Goal: Task Accomplishment & Management: Use online tool/utility

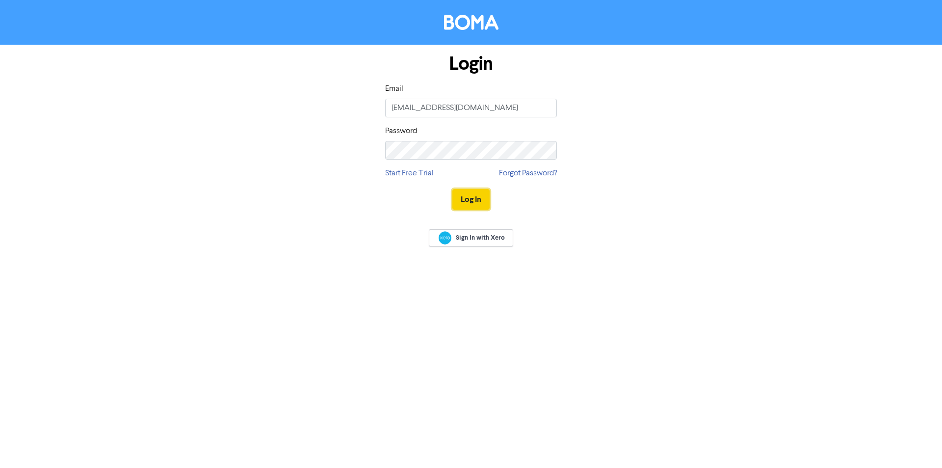
click at [477, 198] on button "Log In" at bounding box center [470, 199] width 37 height 21
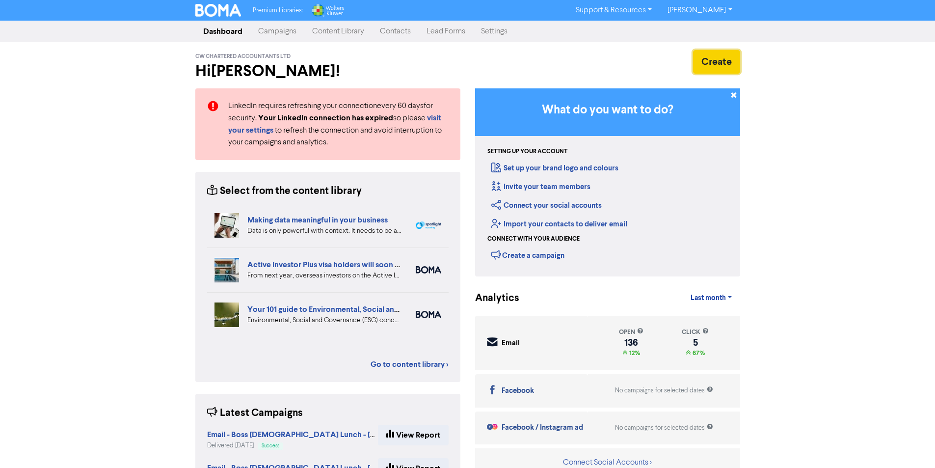
click at [716, 58] on button "Create" at bounding box center [716, 62] width 47 height 24
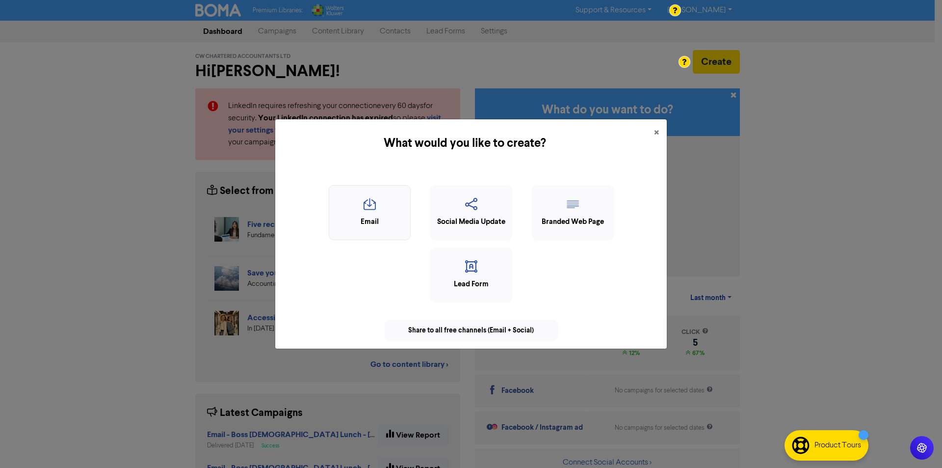
click at [370, 199] on icon "button" at bounding box center [369, 207] width 71 height 19
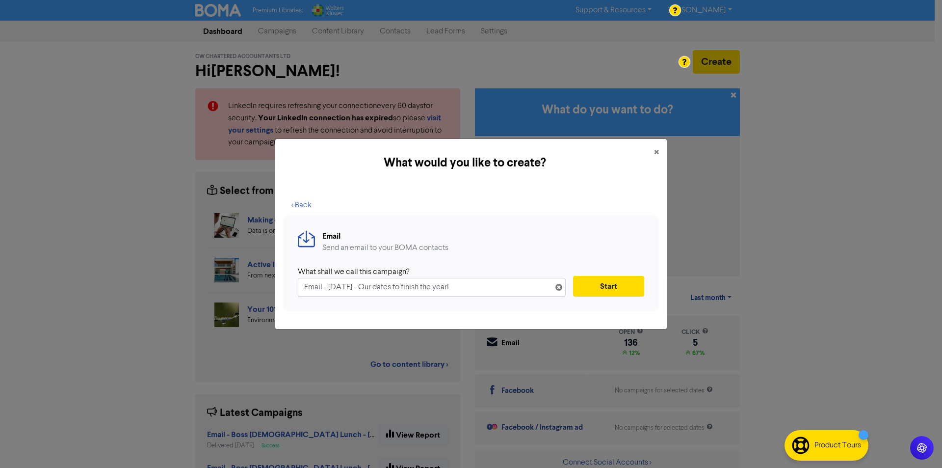
click at [383, 287] on input "Email - [DATE] - Our dates to finish the year!" at bounding box center [432, 287] width 268 height 19
drag, startPoint x: 328, startPoint y: 288, endPoint x: 301, endPoint y: 290, distance: 26.5
click at [301, 290] on input "Email - [DATE] - Boss [DEMOGRAPHIC_DATA] - Our dates to finish the year!" at bounding box center [432, 287] width 268 height 19
click at [359, 285] on input "[DATE] - Boss [DEMOGRAPHIC_DATA] - Our dates to finish the year!" at bounding box center [432, 287] width 268 height 19
type input "[DATE] - Boss [DEMOGRAPHIC_DATA] - Our dates to finish the year!"
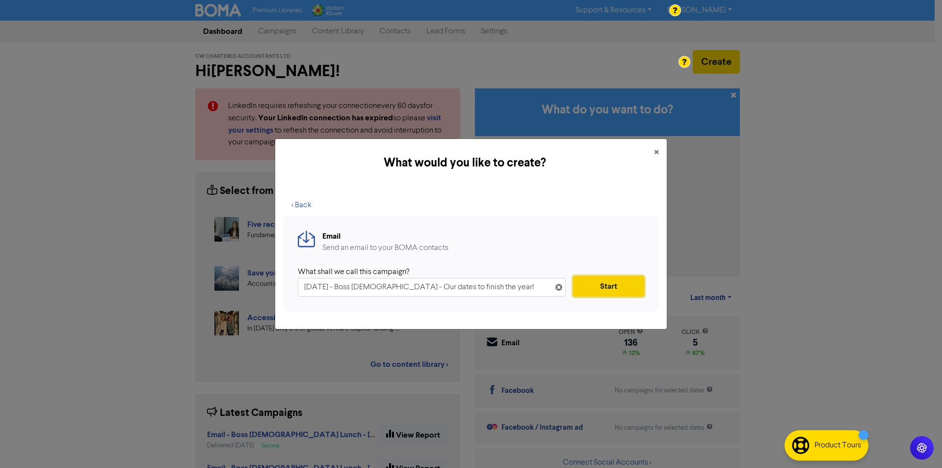
click at [617, 284] on button "Start" at bounding box center [608, 286] width 71 height 21
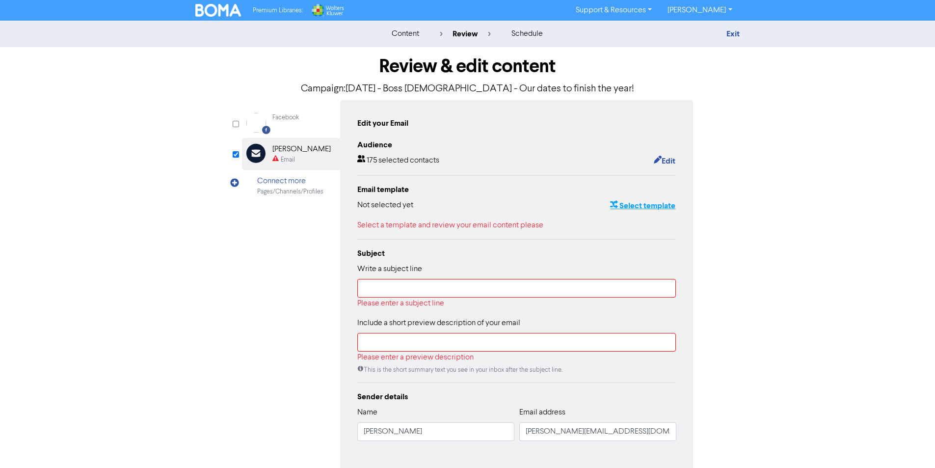
click at [660, 206] on button "Select template" at bounding box center [642, 205] width 66 height 13
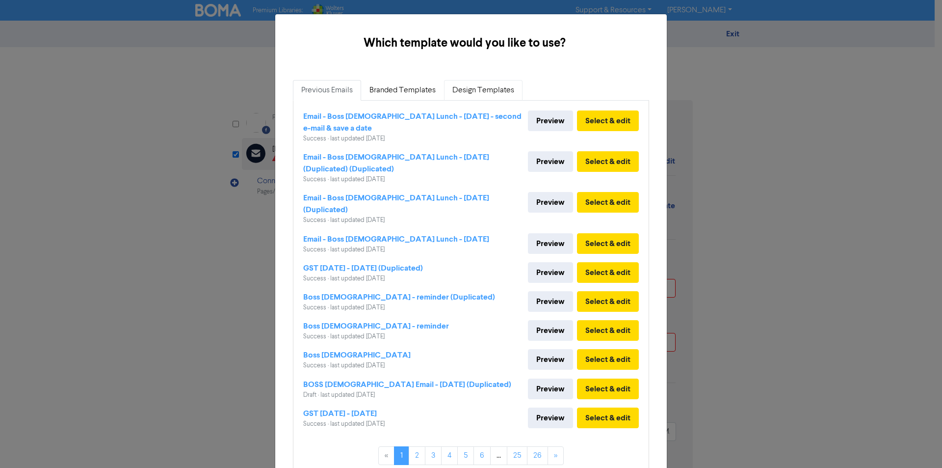
click at [492, 90] on link "Design Templates" at bounding box center [483, 90] width 78 height 21
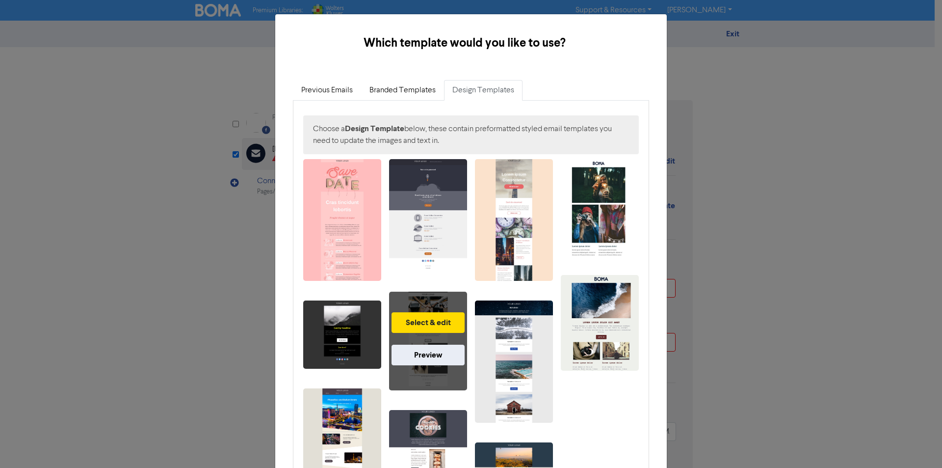
click at [447, 382] on div "Select & edit Preview" at bounding box center [428, 340] width 78 height 98
click at [442, 321] on button "Select & edit" at bounding box center [427, 322] width 73 height 21
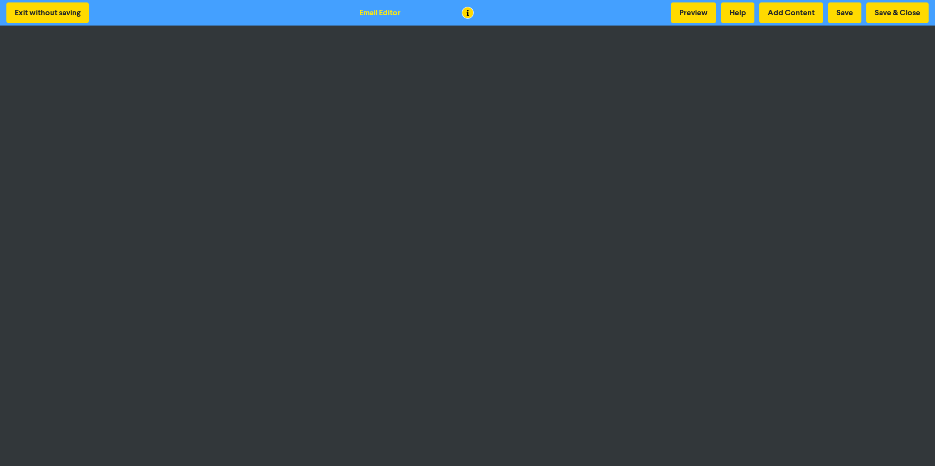
scroll to position [1, 0]
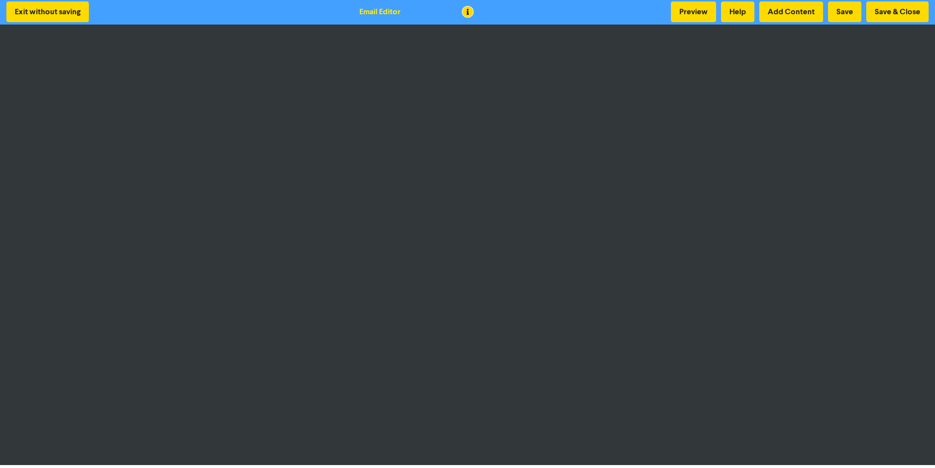
drag, startPoint x: 625, startPoint y: 66, endPoint x: 544, endPoint y: 76, distance: 82.0
click at [624, 66] on div at bounding box center [467, 234] width 935 height 468
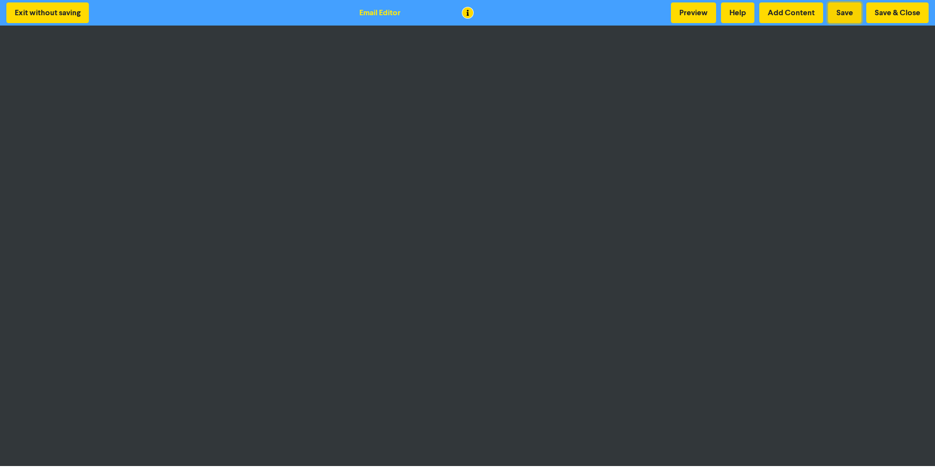
click at [847, 10] on button "Save" at bounding box center [844, 12] width 33 height 21
click at [847, 12] on button "Save" at bounding box center [844, 12] width 33 height 21
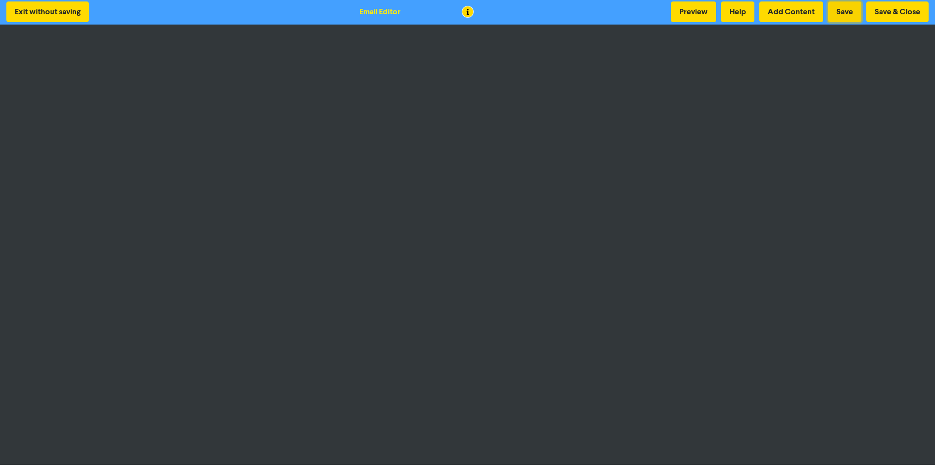
click at [852, 8] on button "Save" at bounding box center [844, 11] width 33 height 21
click at [851, 10] on button "Save" at bounding box center [844, 11] width 33 height 21
click at [895, 11] on button "Save & Close" at bounding box center [897, 11] width 62 height 21
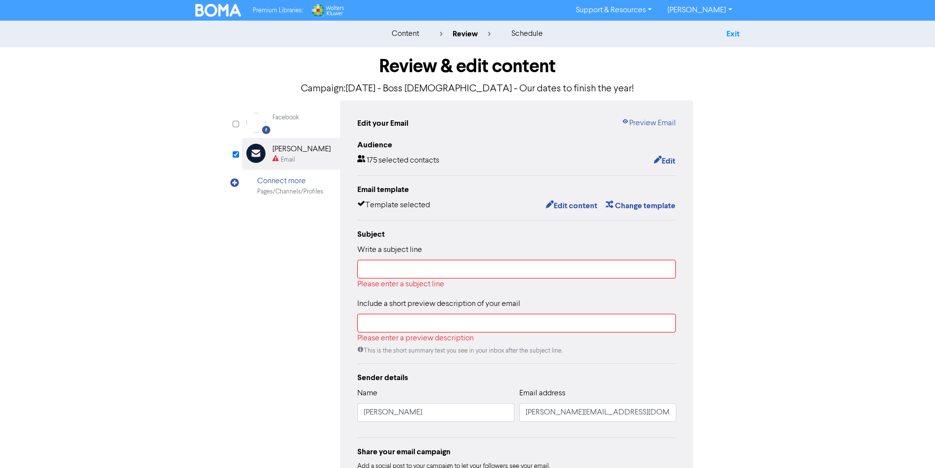
click at [735, 33] on link "Exit" at bounding box center [732, 34] width 13 height 10
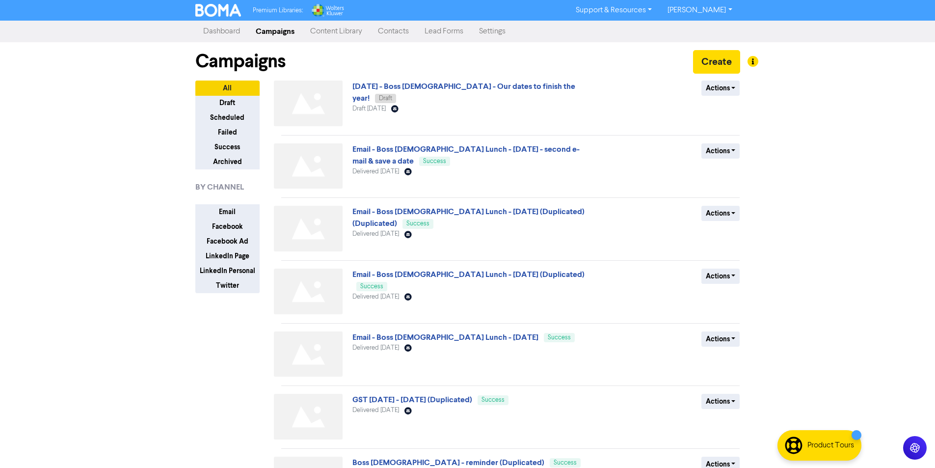
click at [425, 149] on link "Email - Boss [DEMOGRAPHIC_DATA] Lunch - [DATE] - second e-mail & save a date" at bounding box center [465, 155] width 227 height 22
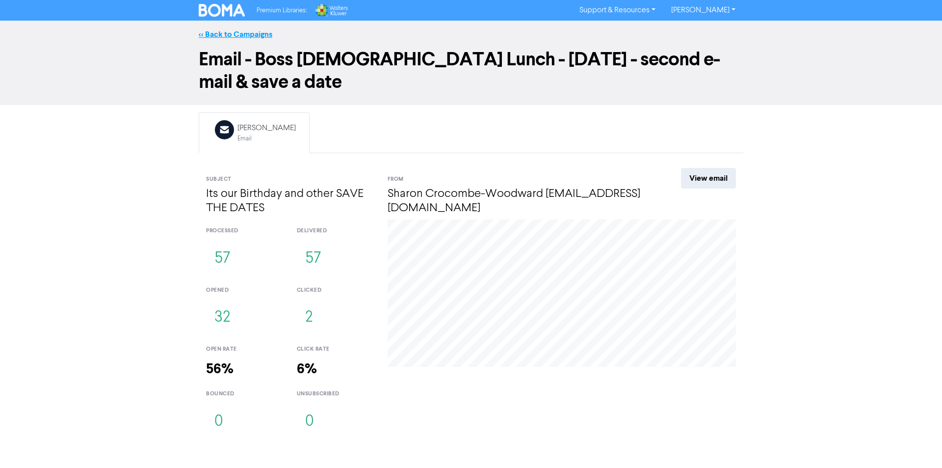
click at [238, 30] on link "<< Back to Campaigns" at bounding box center [236, 34] width 74 height 10
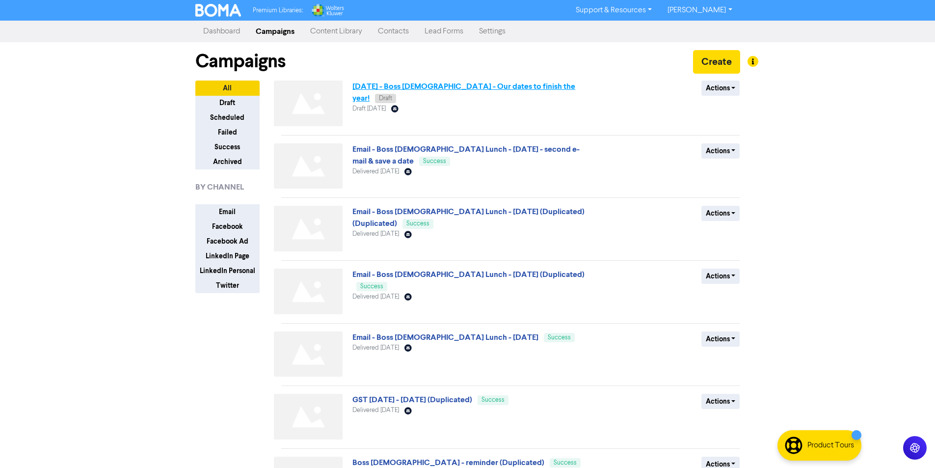
click at [431, 87] on link "[DATE] - Boss [DEMOGRAPHIC_DATA] - Our dates to finish the year!" at bounding box center [463, 92] width 223 height 22
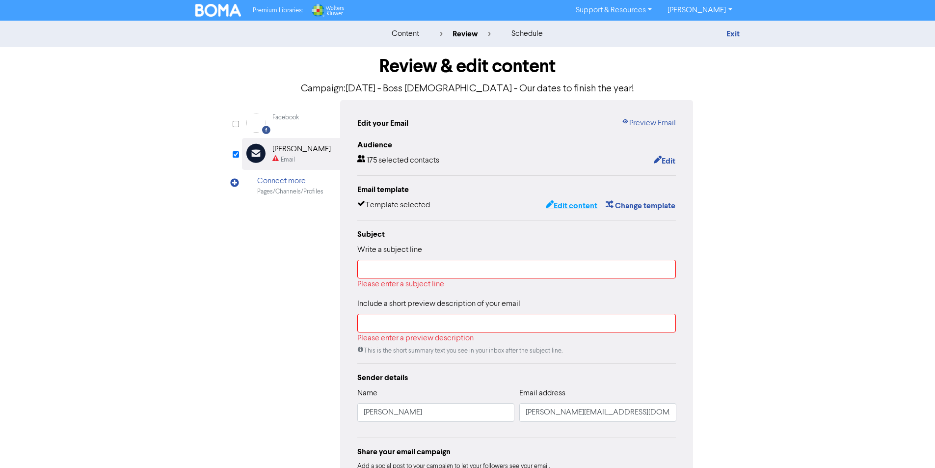
click at [569, 208] on button "Edit content" at bounding box center [571, 205] width 52 height 13
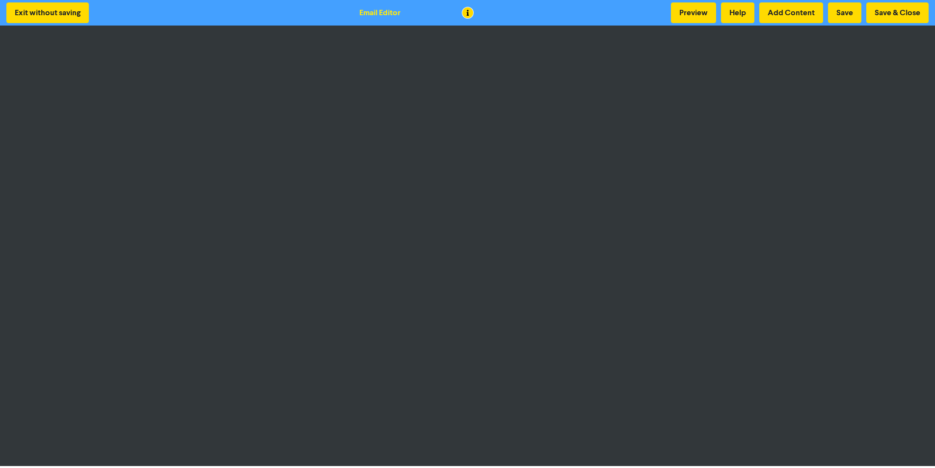
scroll to position [1, 0]
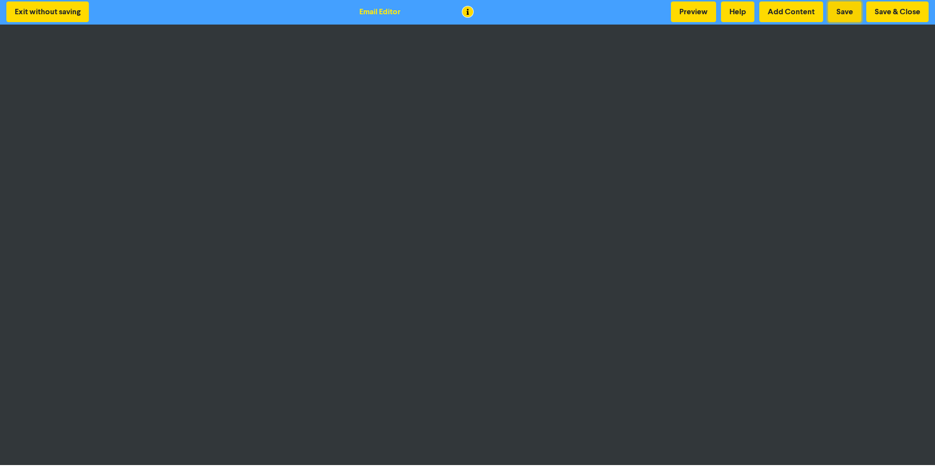
click at [850, 10] on button "Save" at bounding box center [844, 11] width 33 height 21
click at [898, 12] on button "Save & Close" at bounding box center [897, 11] width 62 height 21
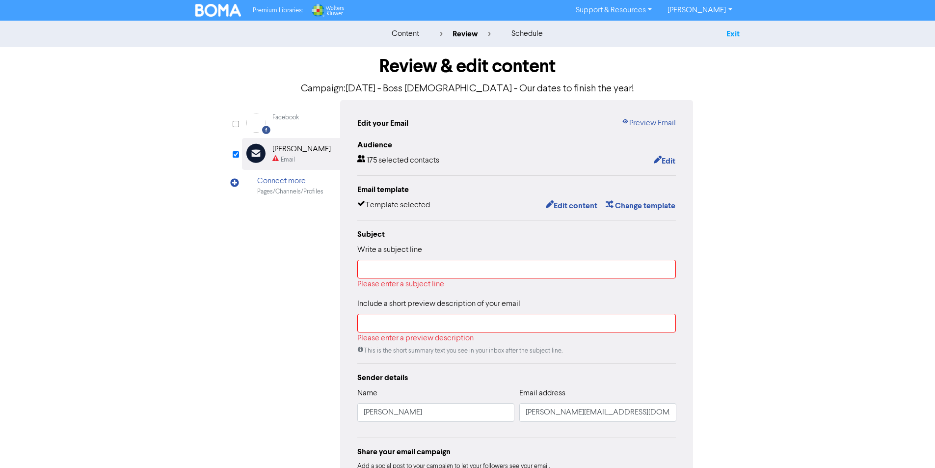
click at [730, 33] on link "Exit" at bounding box center [732, 34] width 13 height 10
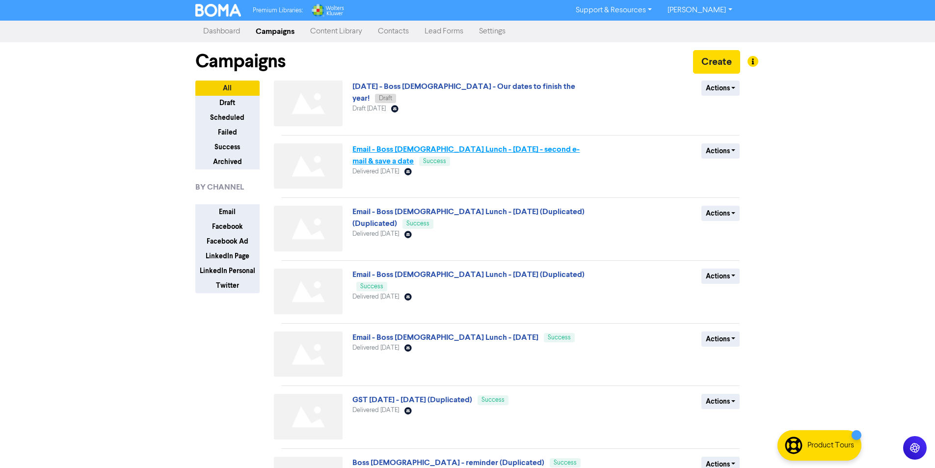
click at [379, 148] on link "Email - Boss [DEMOGRAPHIC_DATA] Lunch - [DATE] - second e-mail & save a date" at bounding box center [465, 155] width 227 height 22
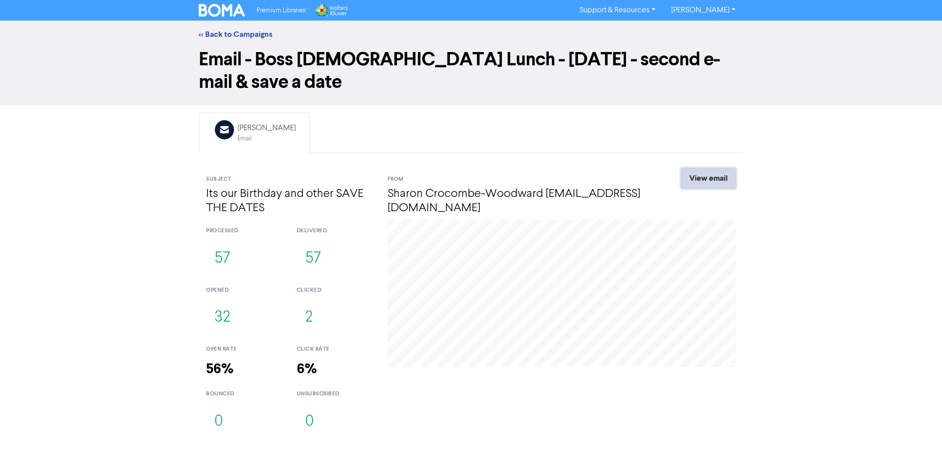
click at [710, 180] on link "View email" at bounding box center [708, 178] width 55 height 21
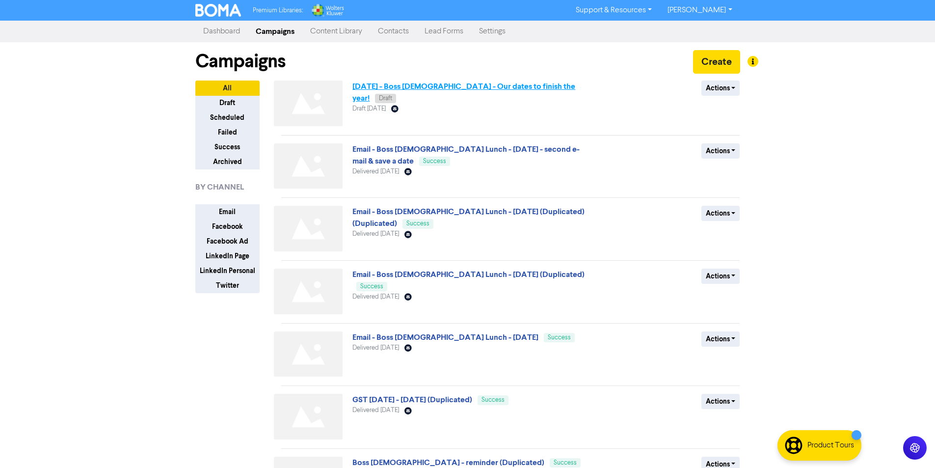
click at [367, 87] on link "[DATE] - Boss [DEMOGRAPHIC_DATA] - Our dates to finish the year!" at bounding box center [463, 92] width 223 height 22
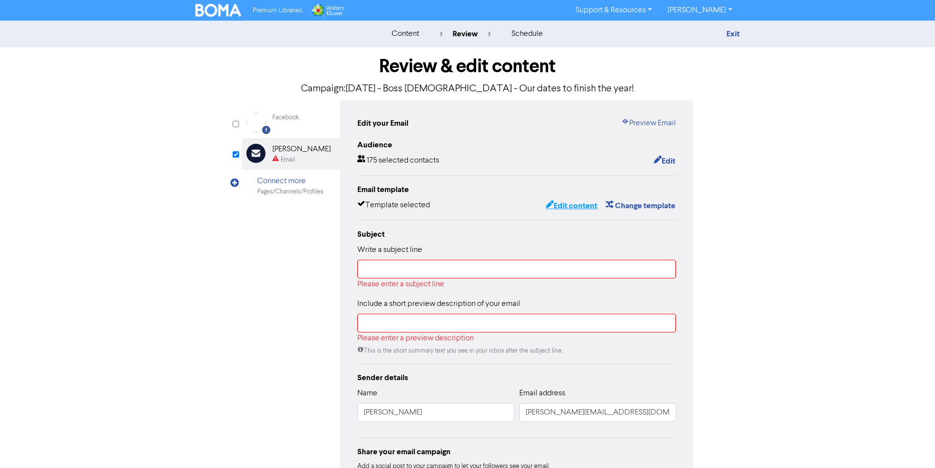
click at [575, 209] on button "Edit content" at bounding box center [571, 205] width 52 height 13
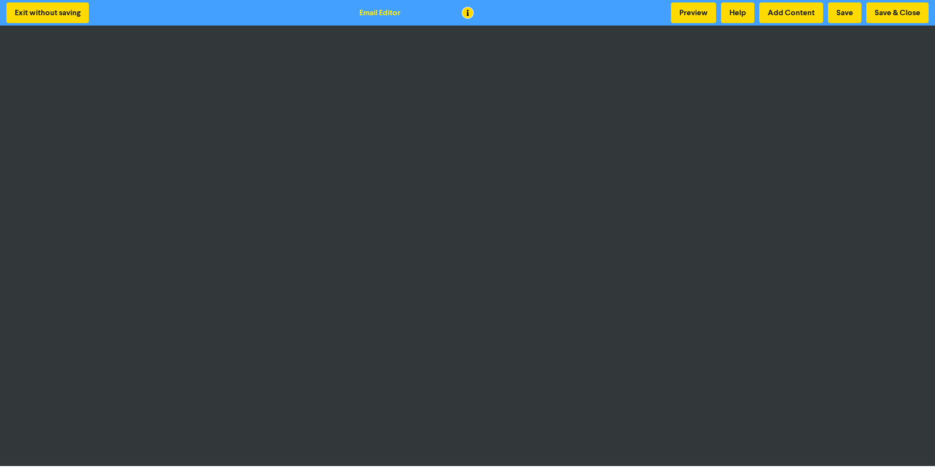
scroll to position [1, 0]
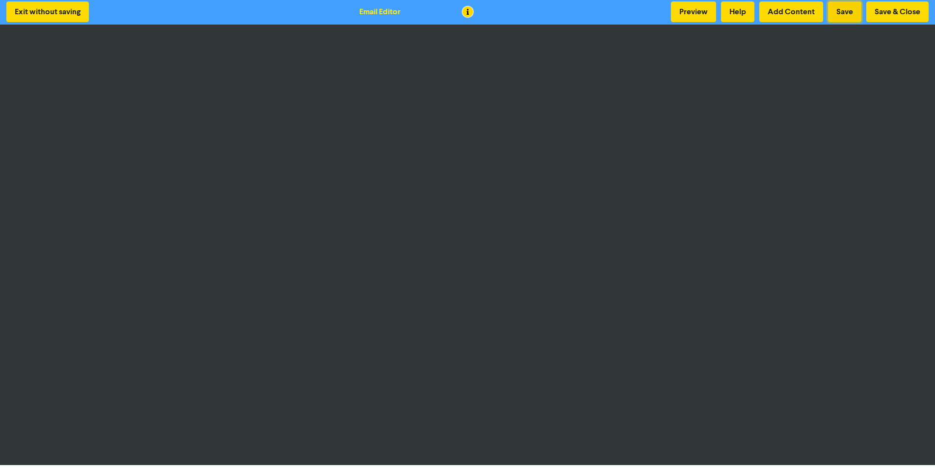
click at [853, 11] on button "Save" at bounding box center [844, 11] width 33 height 21
click at [847, 11] on button "Save" at bounding box center [844, 11] width 33 height 21
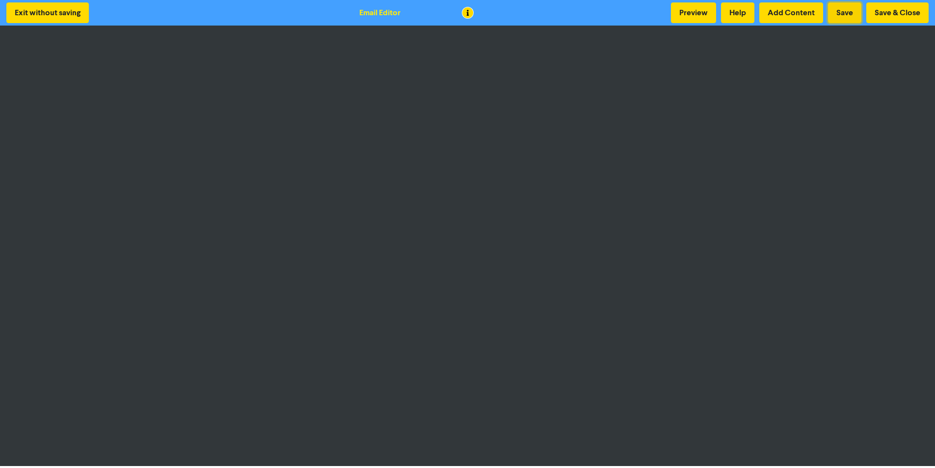
click at [849, 7] on button "Save" at bounding box center [844, 12] width 33 height 21
click at [692, 12] on button "Preview" at bounding box center [693, 12] width 45 height 21
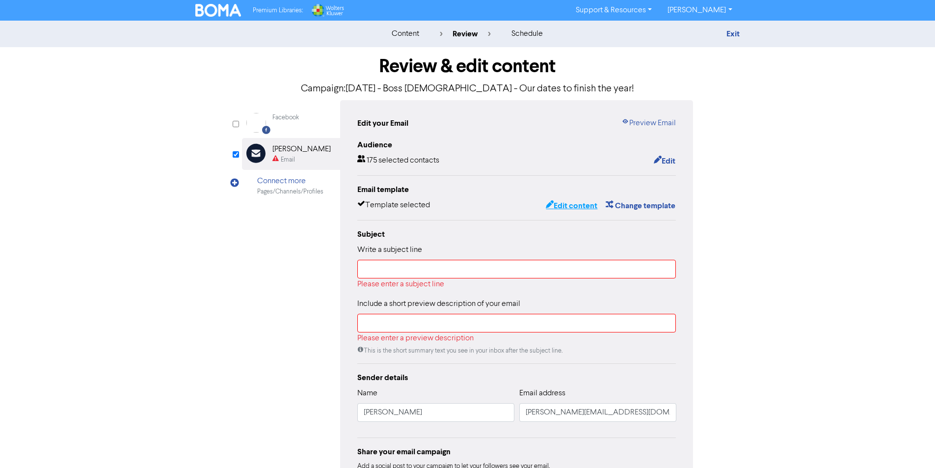
click at [565, 209] on button "Edit content" at bounding box center [571, 205] width 52 height 13
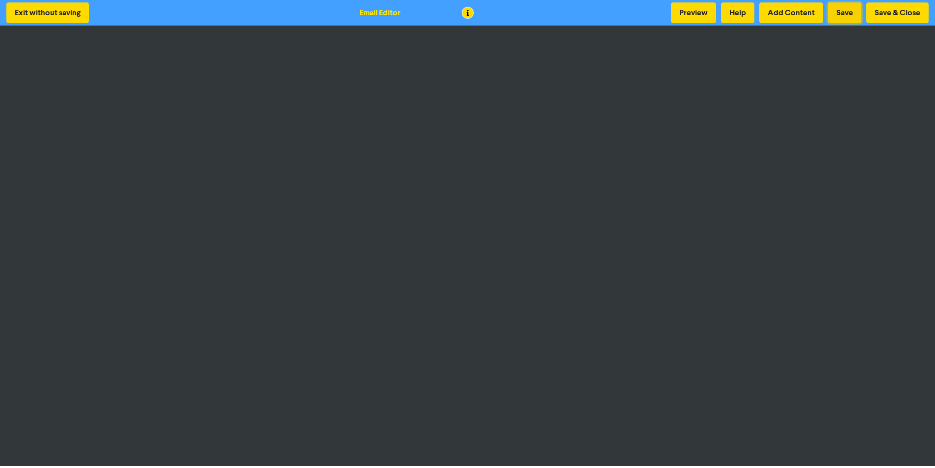
click at [840, 11] on button "Save" at bounding box center [844, 12] width 33 height 21
click at [699, 15] on button "Preview" at bounding box center [693, 12] width 45 height 21
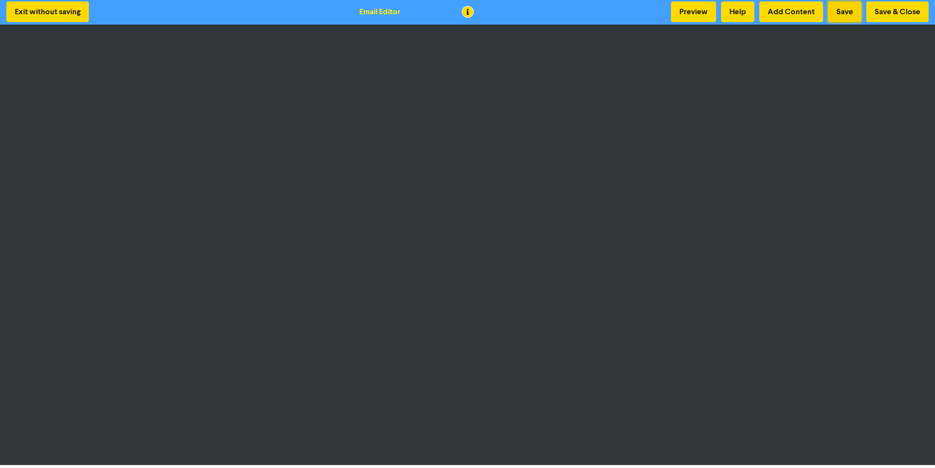
click at [845, 11] on button "Save" at bounding box center [844, 11] width 33 height 21
click at [920, 8] on button "Save & Close" at bounding box center [897, 11] width 62 height 21
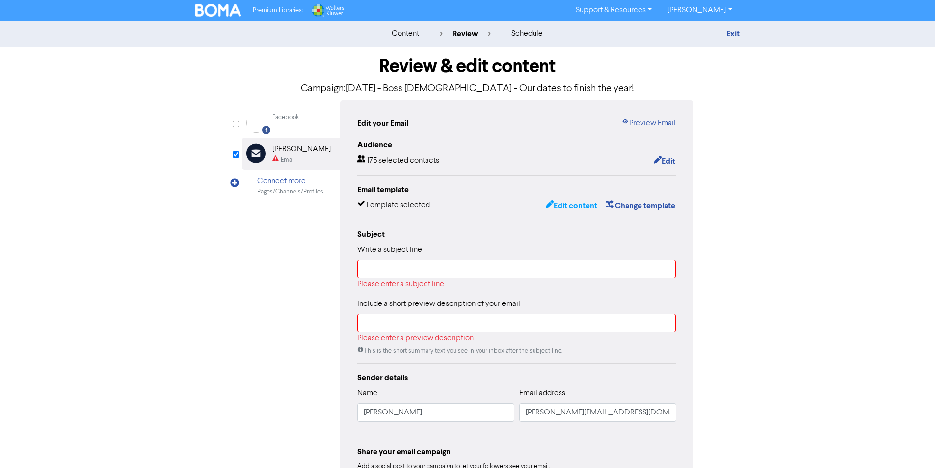
click at [578, 206] on button "Edit content" at bounding box center [571, 205] width 52 height 13
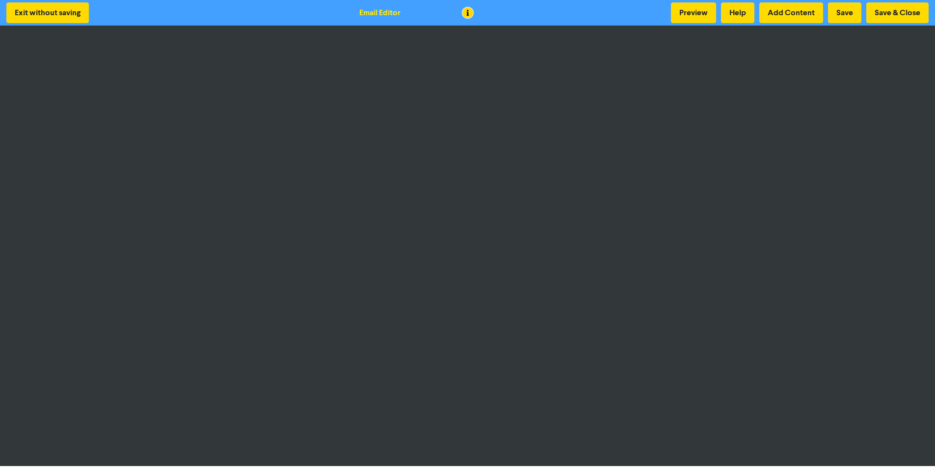
scroll to position [1, 0]
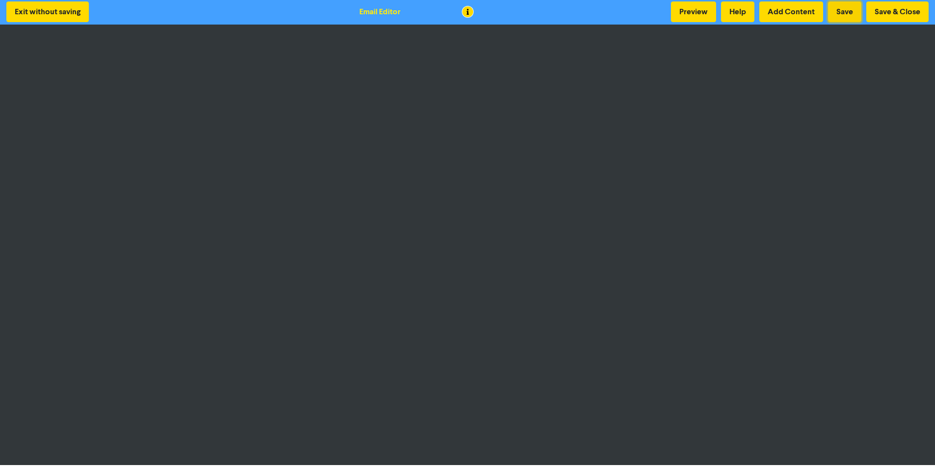
click at [840, 11] on button "Save" at bounding box center [844, 11] width 33 height 21
